Goal: Task Accomplishment & Management: Use online tool/utility

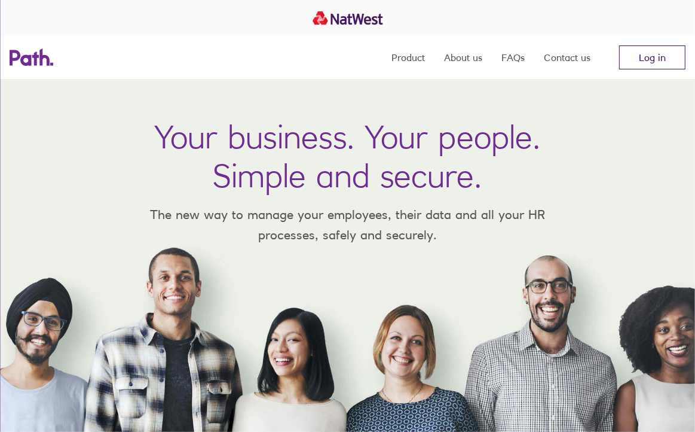
click at [647, 63] on link "Log in" at bounding box center [652, 57] width 66 height 24
click at [637, 50] on link "Log in" at bounding box center [652, 57] width 66 height 24
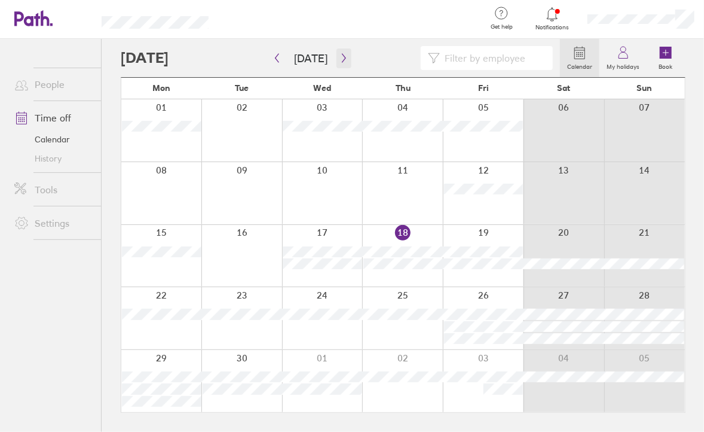
click at [346, 53] on button "button" at bounding box center [344, 58] width 15 height 20
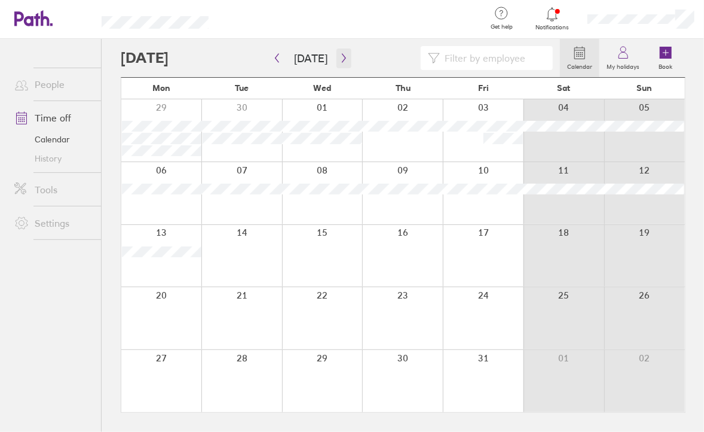
click at [346, 53] on button "button" at bounding box center [344, 58] width 15 height 20
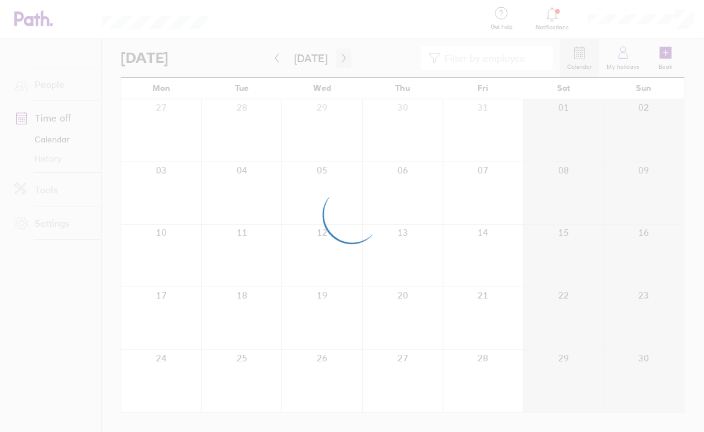
click at [346, 53] on div at bounding box center [352, 216] width 704 height 432
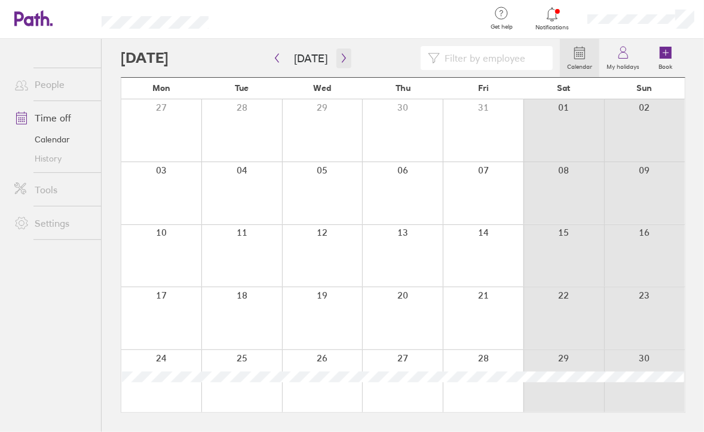
click at [346, 53] on button "button" at bounding box center [344, 58] width 15 height 20
